Goal: Communication & Community: Answer question/provide support

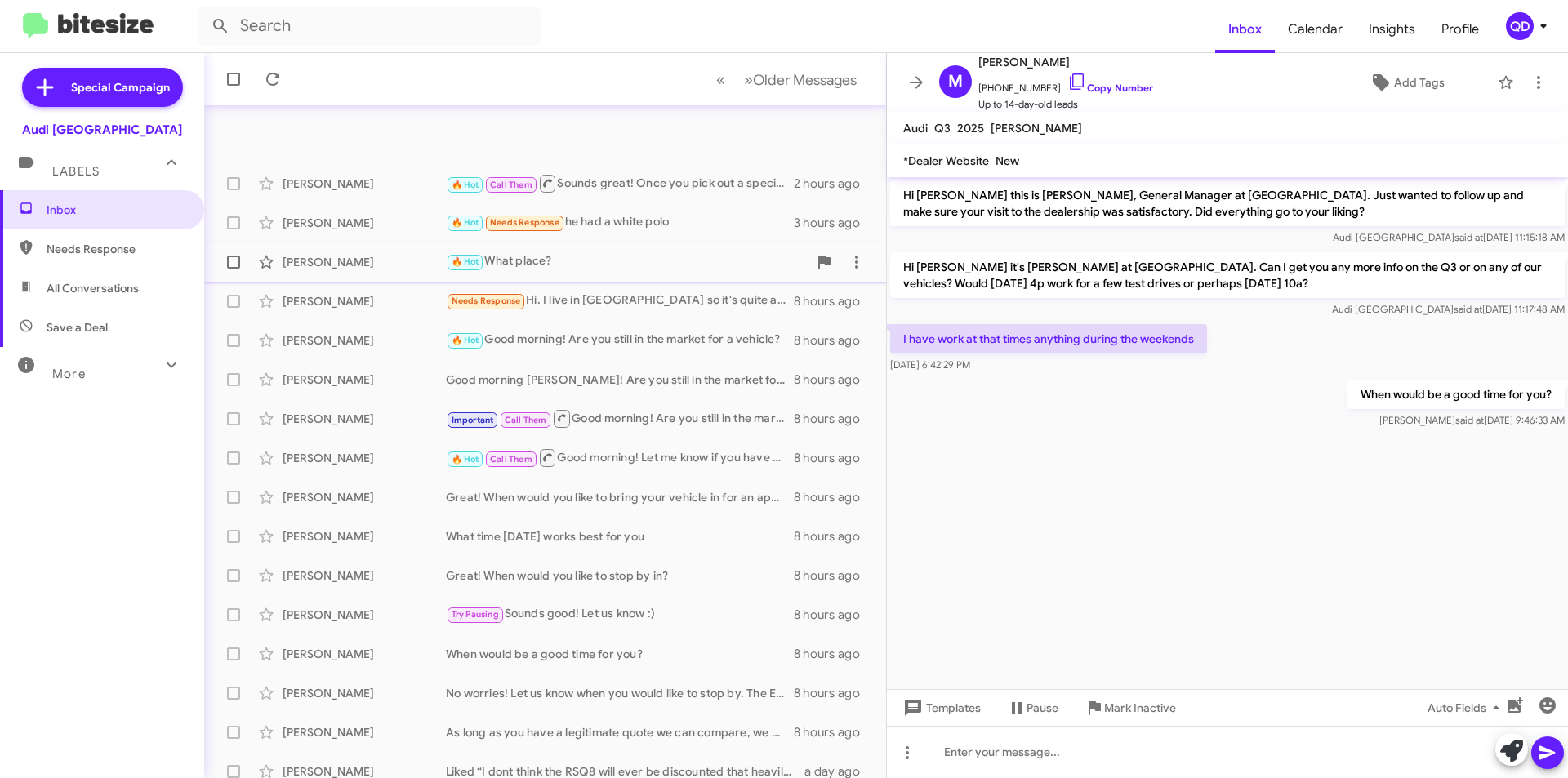
scroll to position [170, 0]
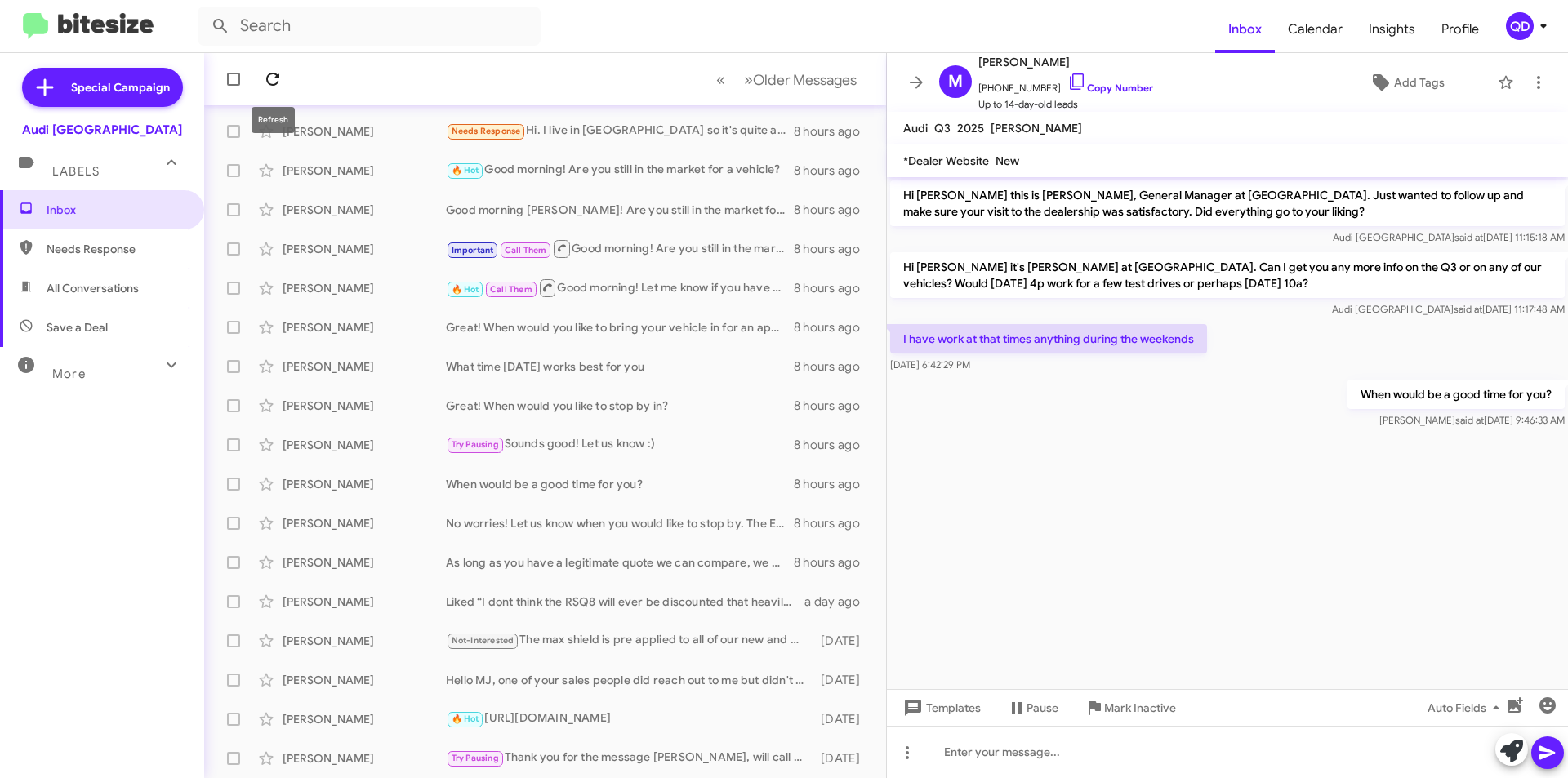
click at [271, 76] on icon at bounding box center [273, 79] width 19 height 19
click at [269, 74] on icon at bounding box center [273, 78] width 13 height 13
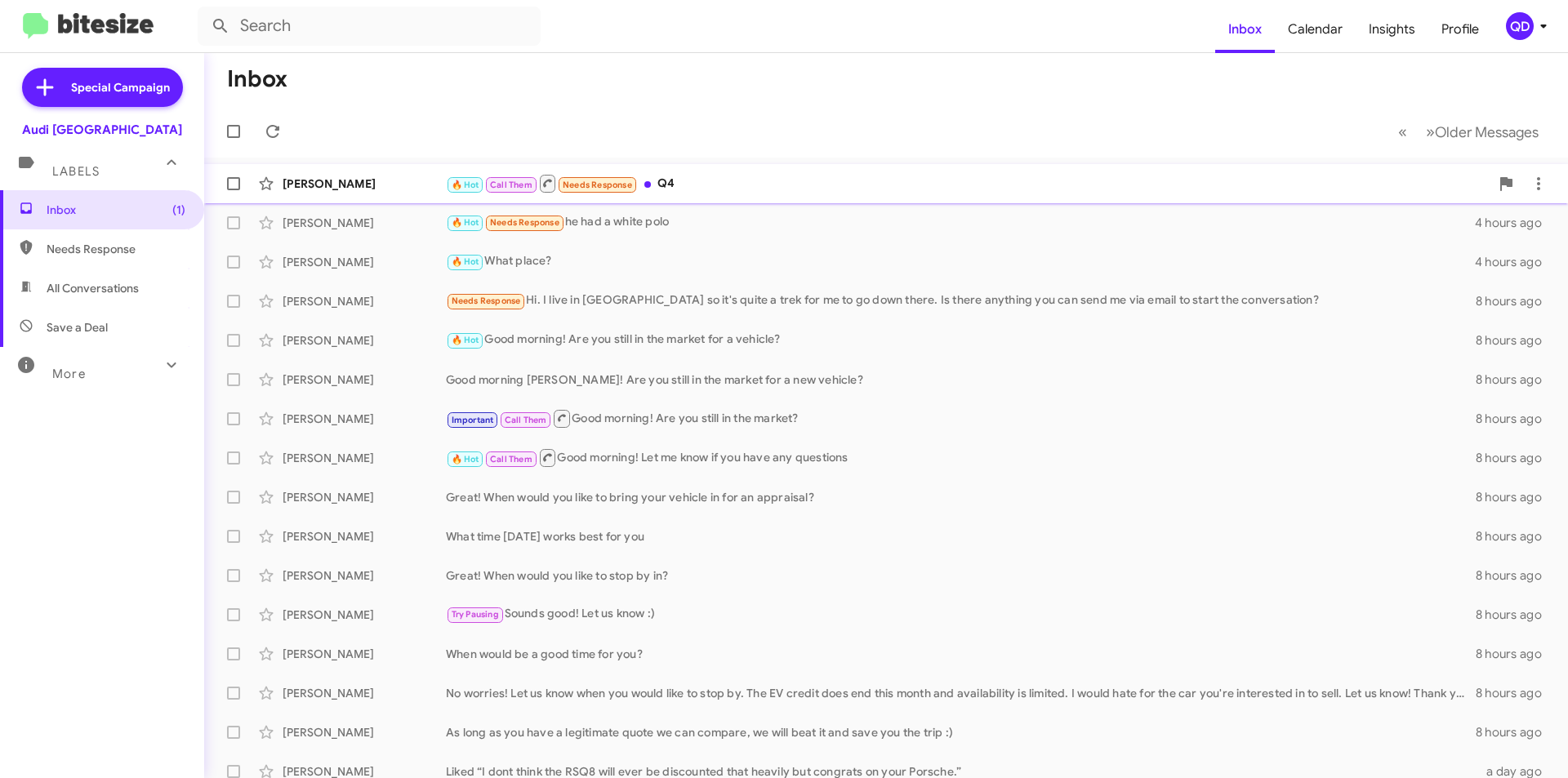
click at [825, 184] on div "🔥 Hot Call Them Needs Response Q4" at bounding box center [968, 183] width 1044 height 20
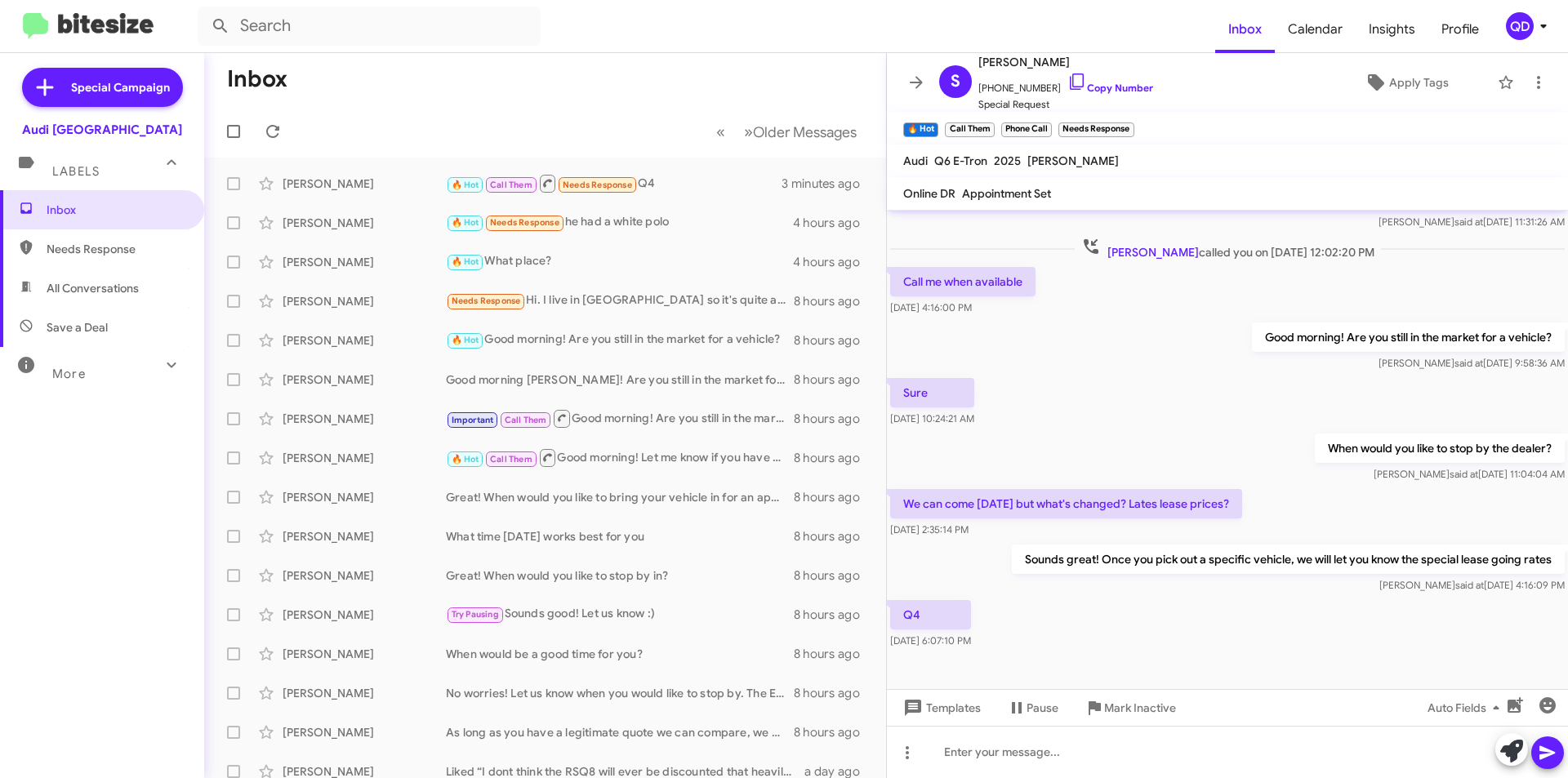
scroll to position [1031, 0]
